Goal: Navigation & Orientation: Find specific page/section

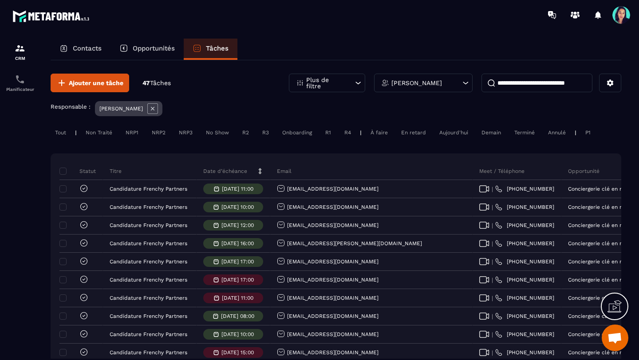
scroll to position [0, 36]
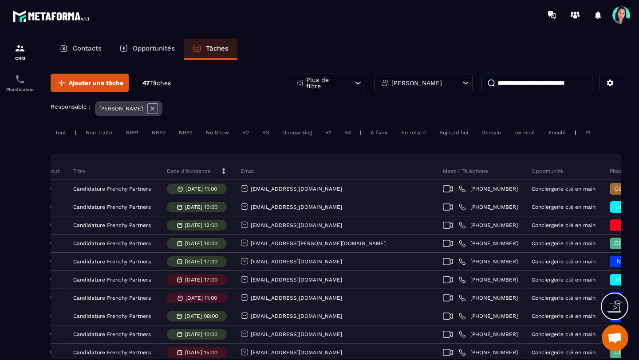
click at [149, 49] on p "Opportunités" at bounding box center [154, 48] width 42 height 8
click at [140, 49] on p "Opportunités" at bounding box center [154, 48] width 42 height 8
click at [23, 83] on img at bounding box center [20, 79] width 11 height 11
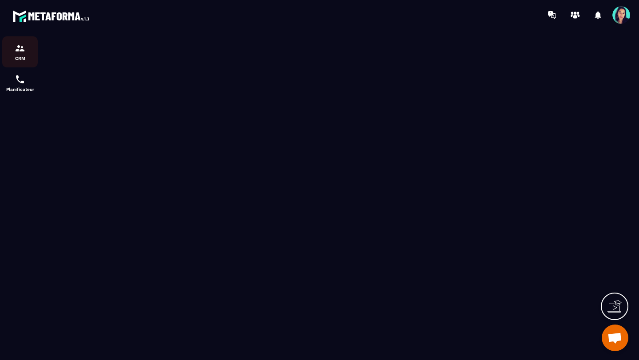
click at [21, 53] on img at bounding box center [20, 48] width 11 height 11
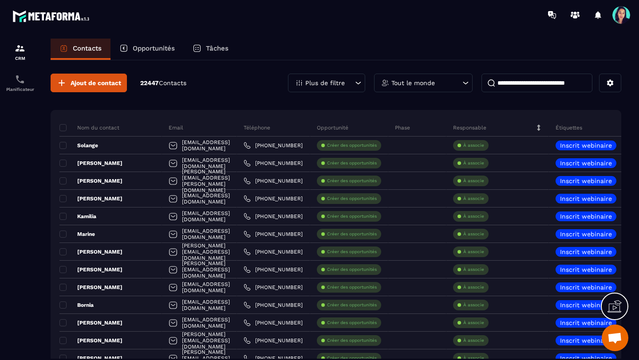
click at [208, 49] on p "Tâches" at bounding box center [217, 48] width 23 height 8
